Goal: Information Seeking & Learning: Learn about a topic

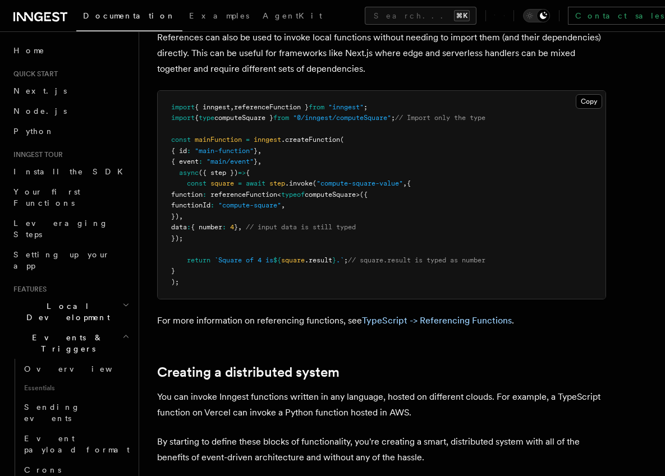
scroll to position [1219, 0]
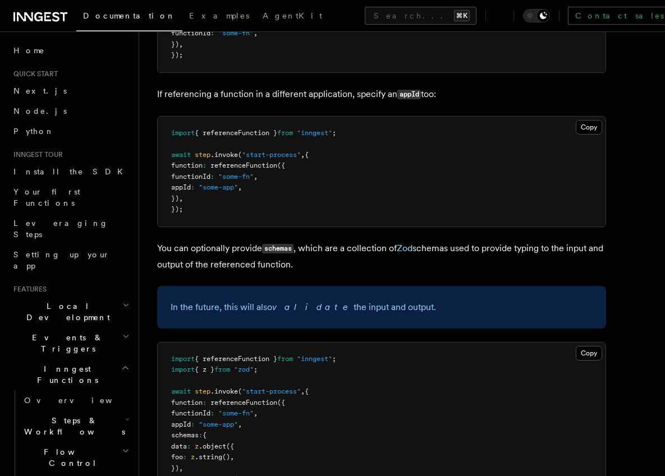
scroll to position [749, 0]
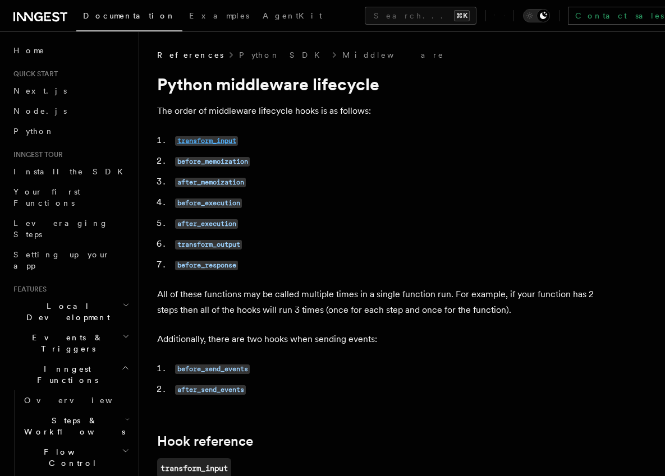
click at [210, 143] on code "transform_input" at bounding box center [206, 141] width 63 height 10
click at [225, 184] on code "after_memoization" at bounding box center [210, 183] width 71 height 10
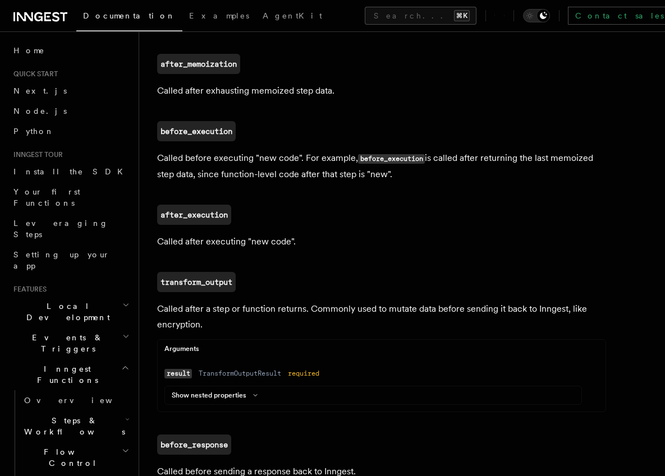
scroll to position [732, 0]
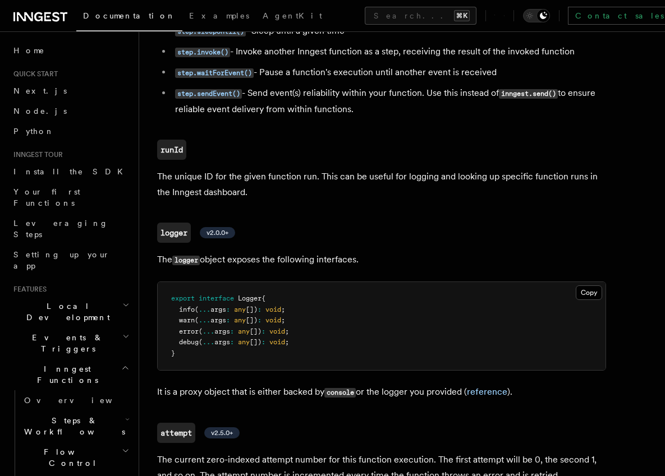
scroll to position [2623, 0]
